Goal: Information Seeking & Learning: Learn about a topic

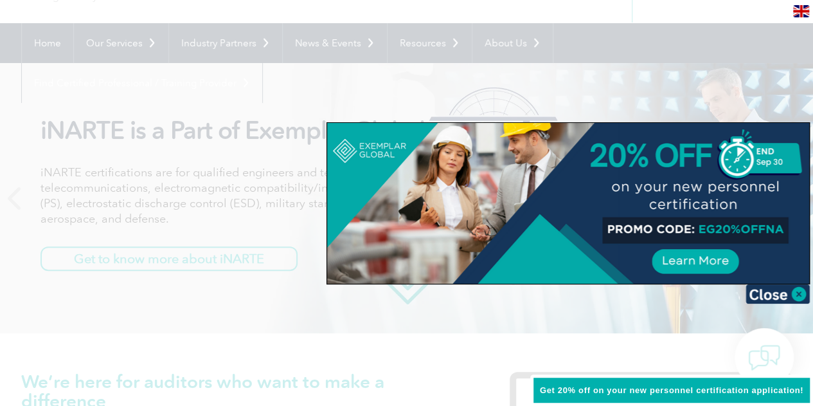
scroll to position [129, 0]
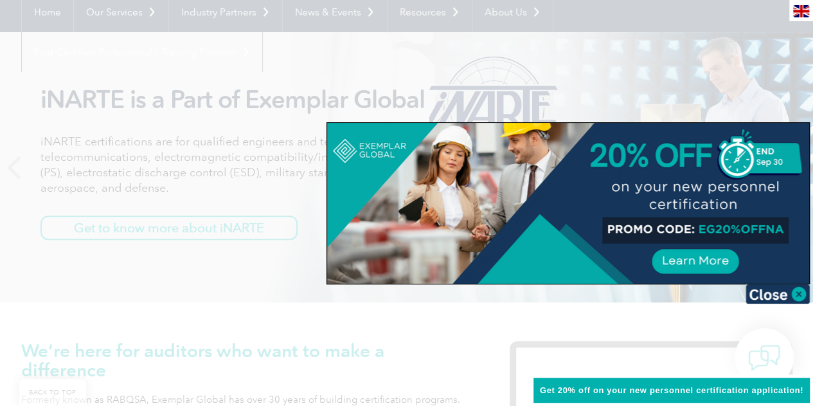
click at [736, 95] on div at bounding box center [406, 203] width 813 height 406
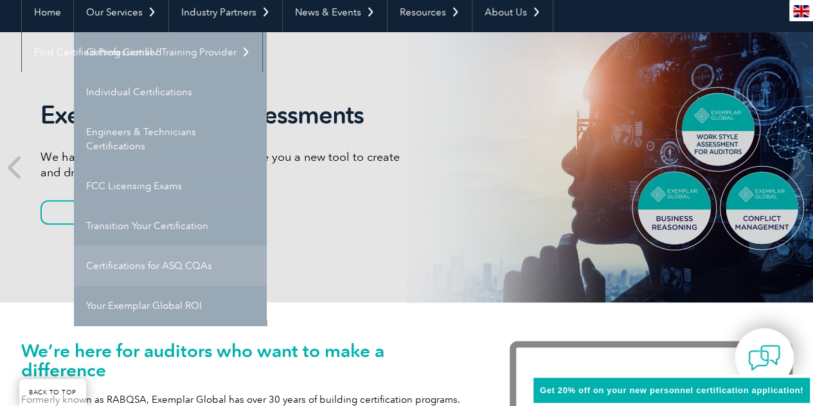
click at [176, 272] on link "Certifications for ASQ CQAs" at bounding box center [170, 266] width 193 height 40
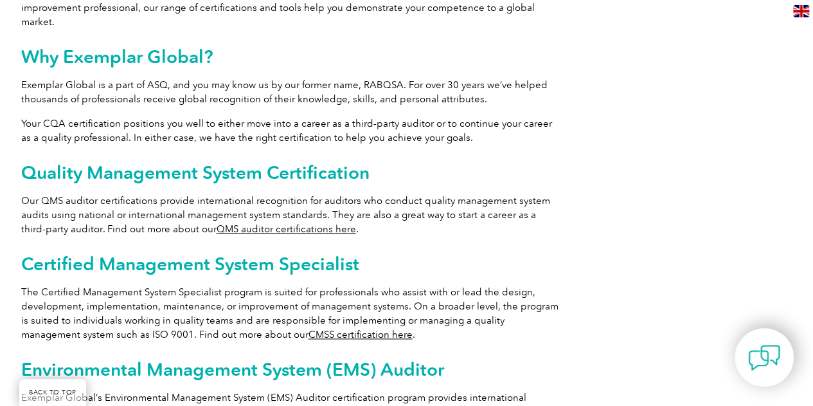
scroll to position [643, 0]
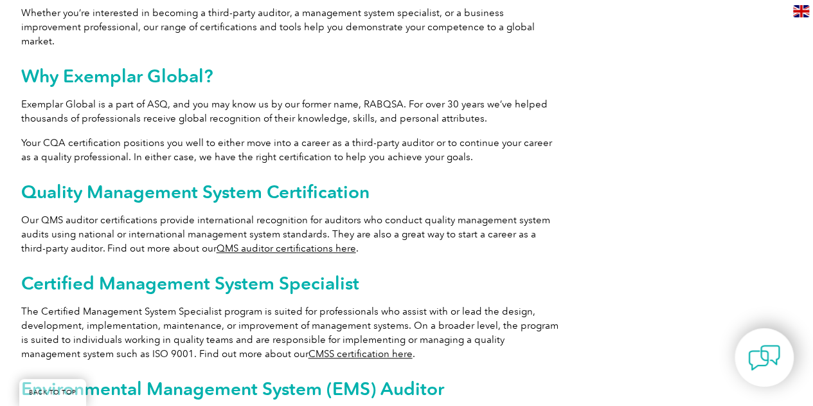
click at [272, 242] on link "QMS auditor certifications here" at bounding box center [287, 248] width 140 height 12
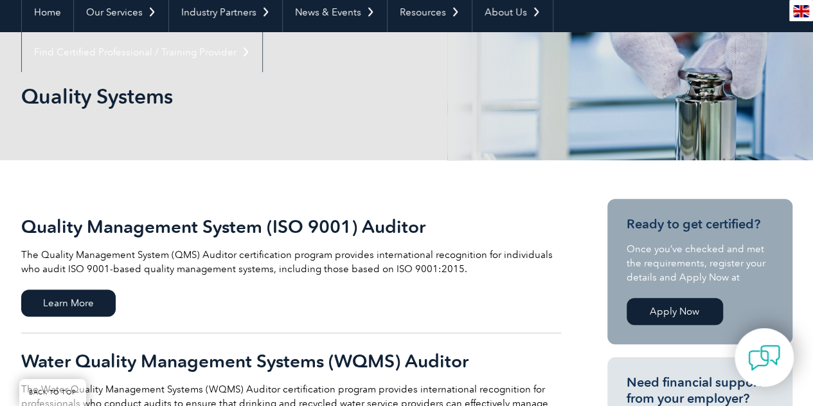
scroll to position [129, 0]
click at [78, 300] on span "Learn More" at bounding box center [68, 302] width 95 height 27
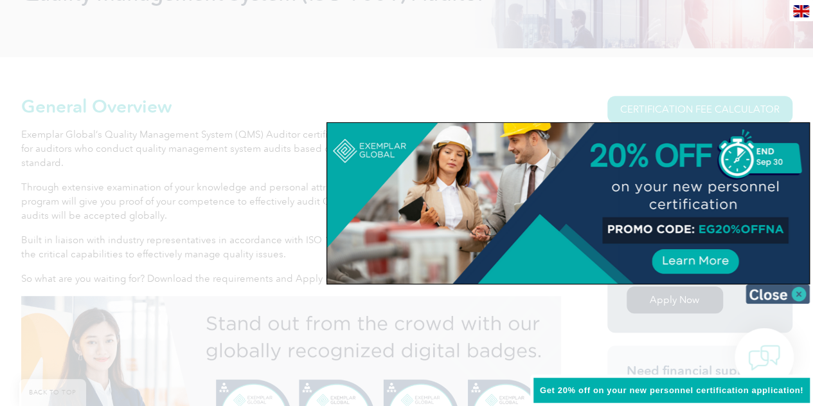
click at [796, 292] on img at bounding box center [778, 293] width 64 height 19
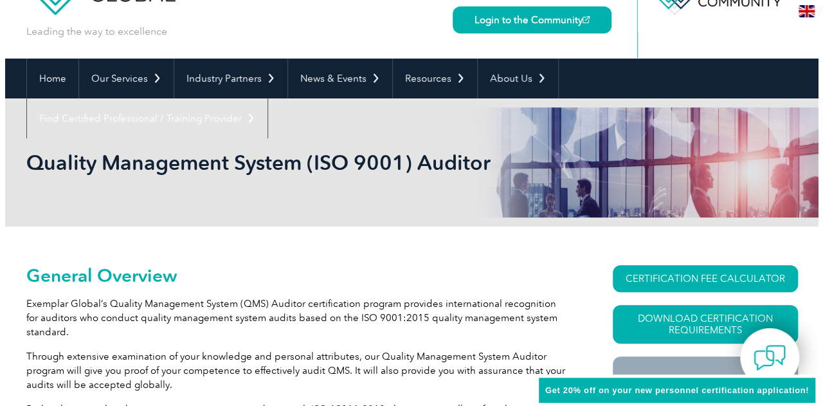
scroll to position [39, 0]
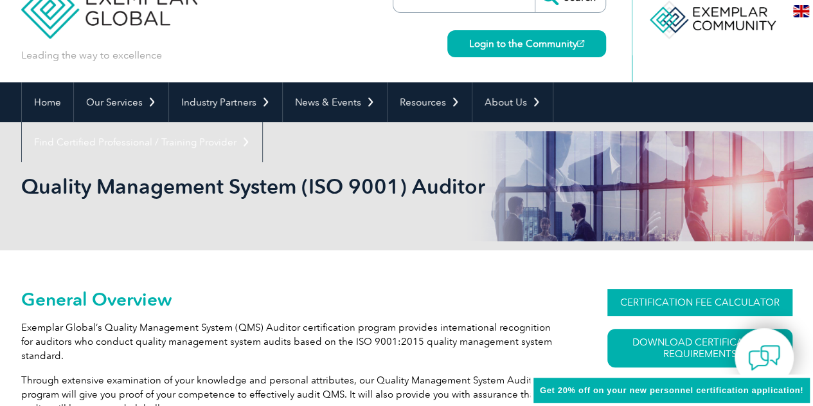
click at [684, 301] on link "CERTIFICATION FEE CALCULATOR" at bounding box center [700, 302] width 185 height 27
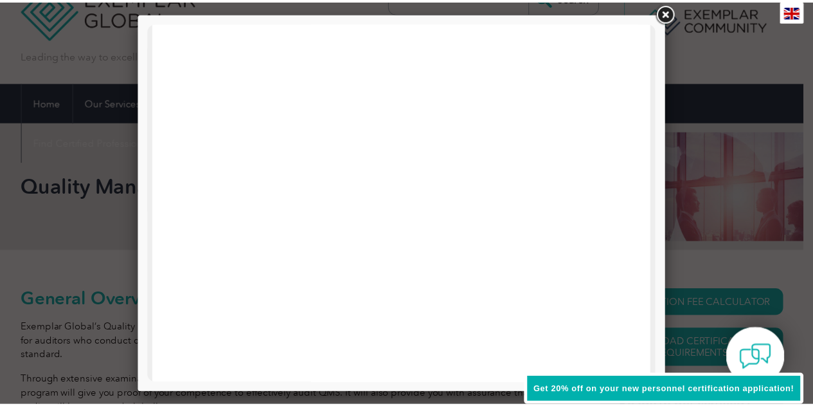
scroll to position [574, 0]
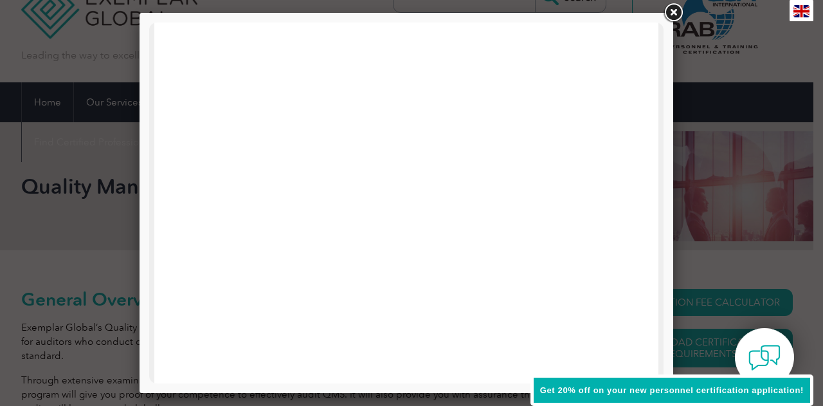
click at [671, 14] on link at bounding box center [673, 12] width 23 height 23
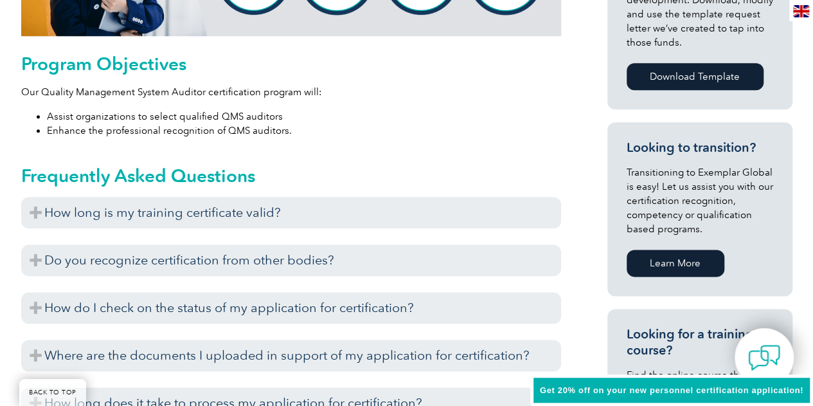
scroll to position [682, 0]
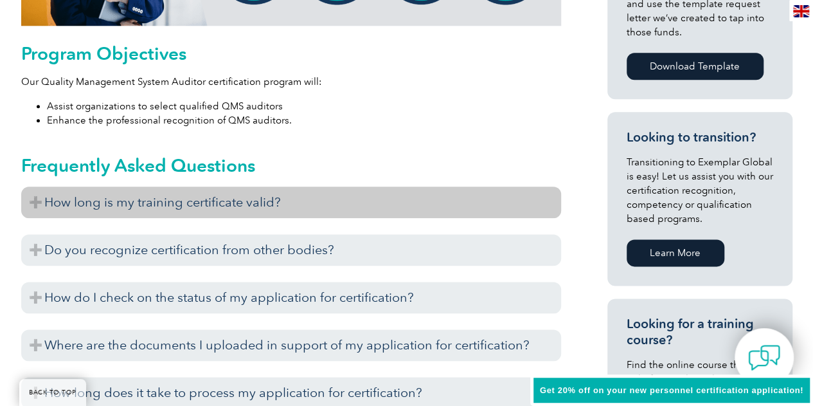
click at [33, 208] on h3 "How long is my training certificate valid?" at bounding box center [291, 202] width 540 height 32
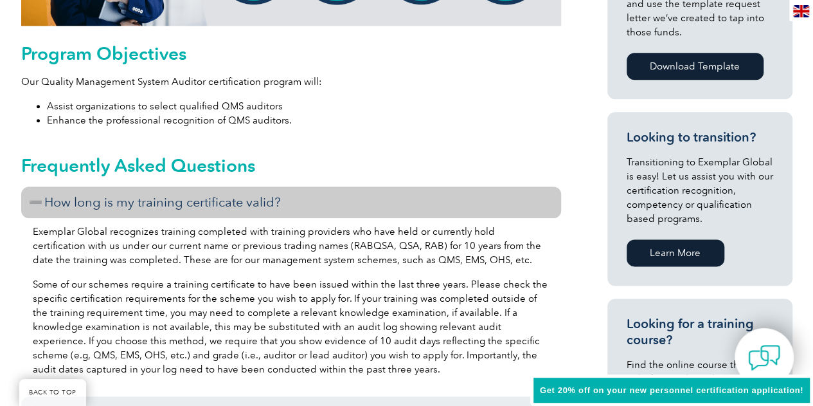
click at [33, 208] on h3 "How long is my training certificate valid?" at bounding box center [291, 202] width 540 height 32
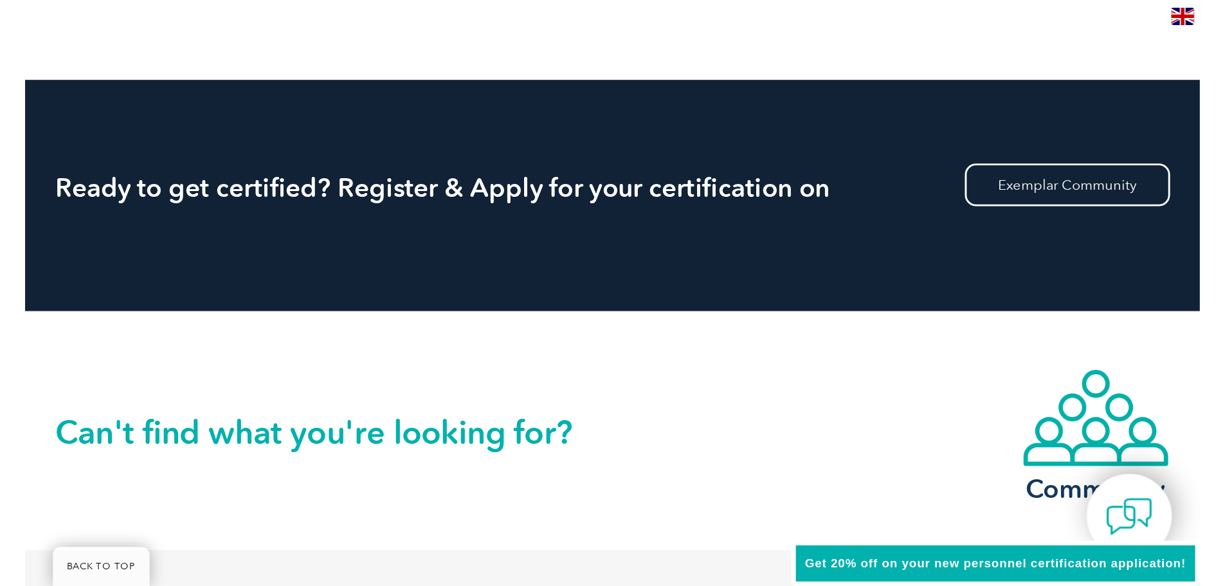
scroll to position [1566, 0]
